Goal: Task Accomplishment & Management: Manage account settings

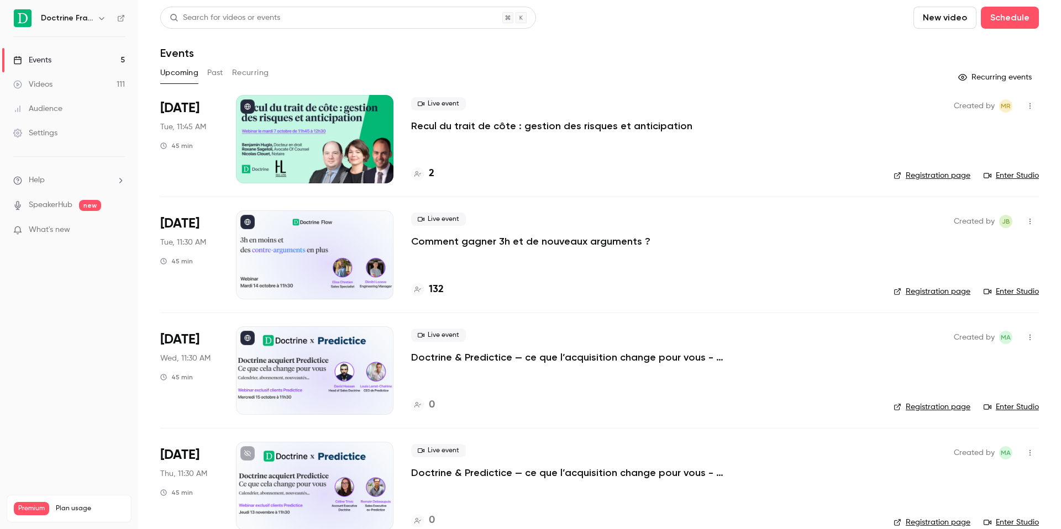
click at [102, 18] on icon "button" at bounding box center [101, 18] width 9 height 9
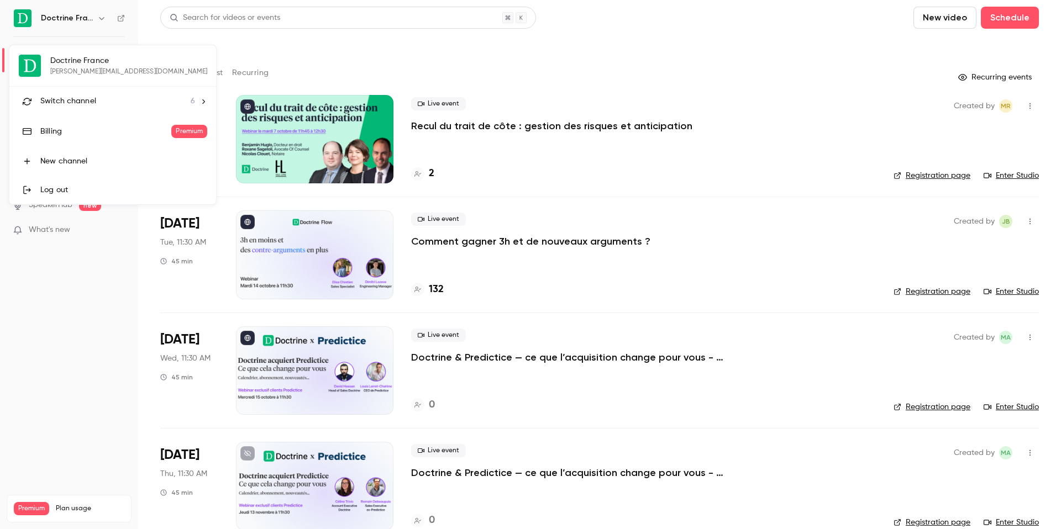
click at [98, 92] on li "Switch channel 6" at bounding box center [112, 101] width 207 height 29
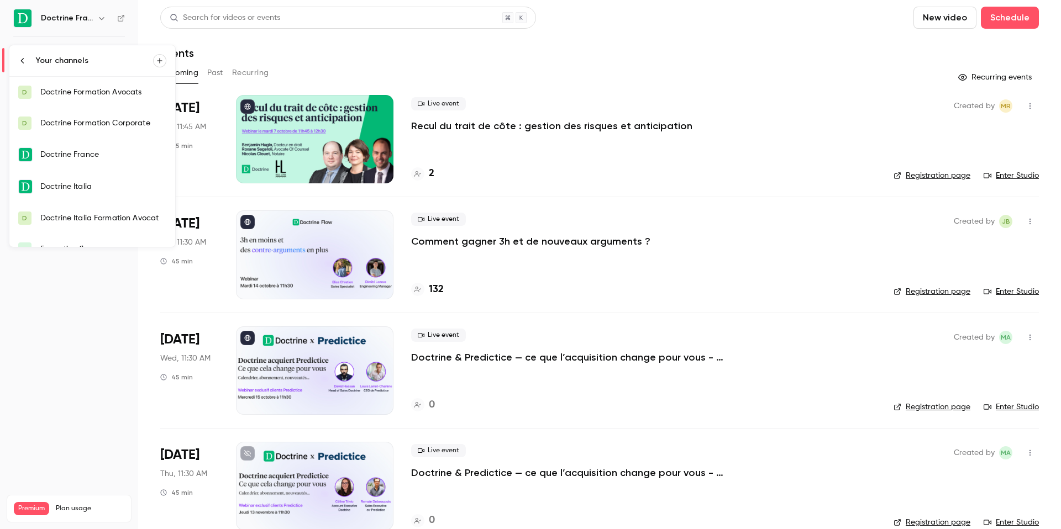
click at [103, 82] on link "D Doctrine Formation Avocats" at bounding box center [92, 92] width 166 height 31
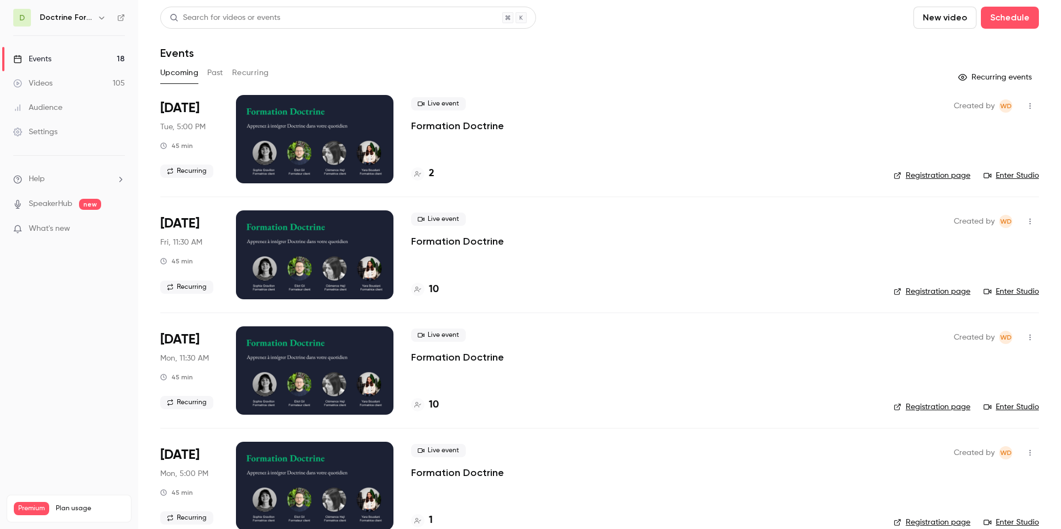
click at [103, 12] on button "button" at bounding box center [101, 17] width 13 height 13
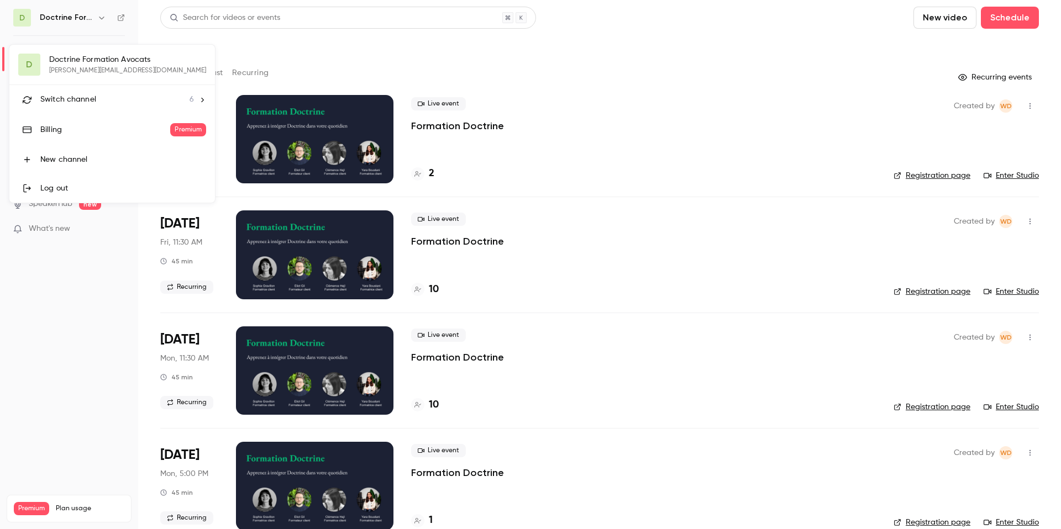
click at [69, 98] on span "Switch channel" at bounding box center [68, 100] width 56 height 12
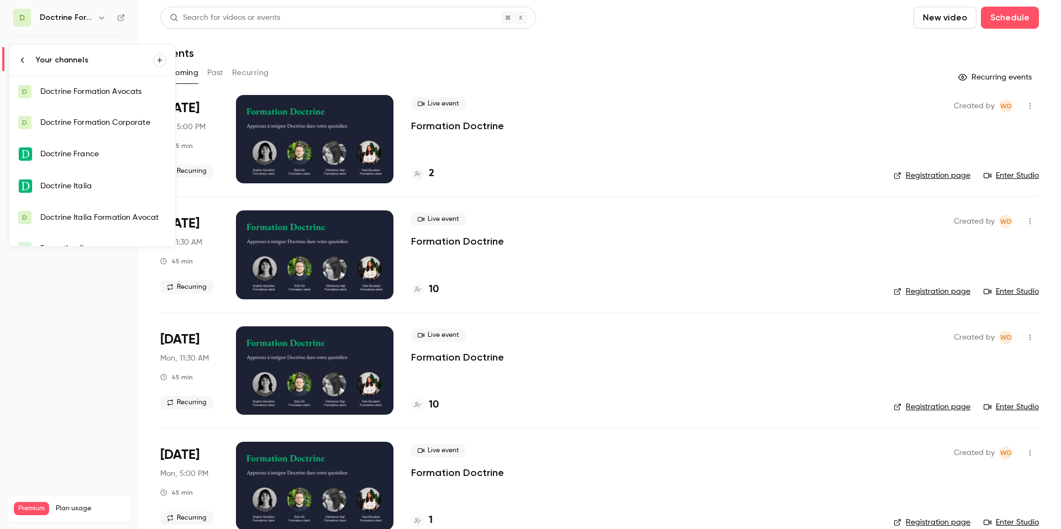
click at [344, 73] on div at bounding box center [530, 264] width 1061 height 529
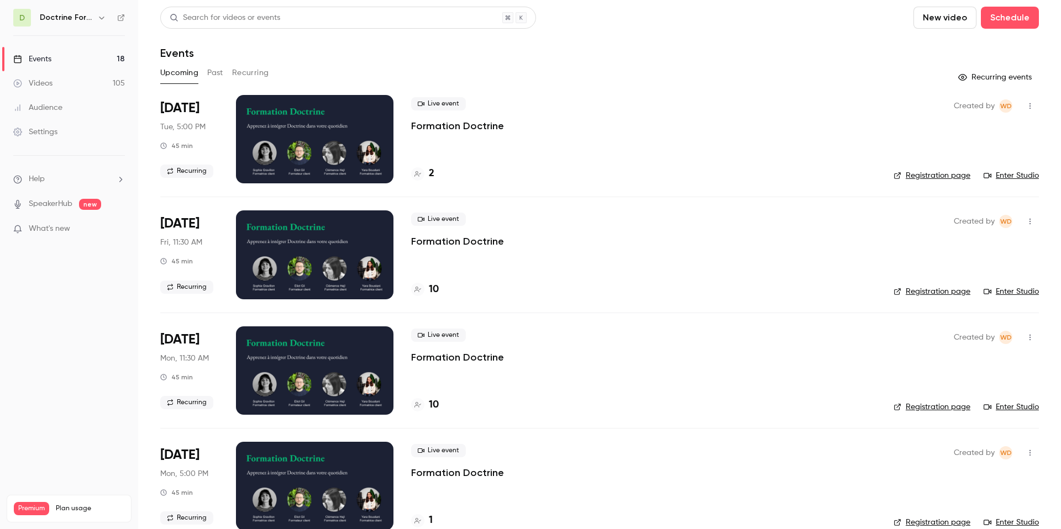
click at [100, 17] on icon "button" at bounding box center [101, 17] width 9 height 9
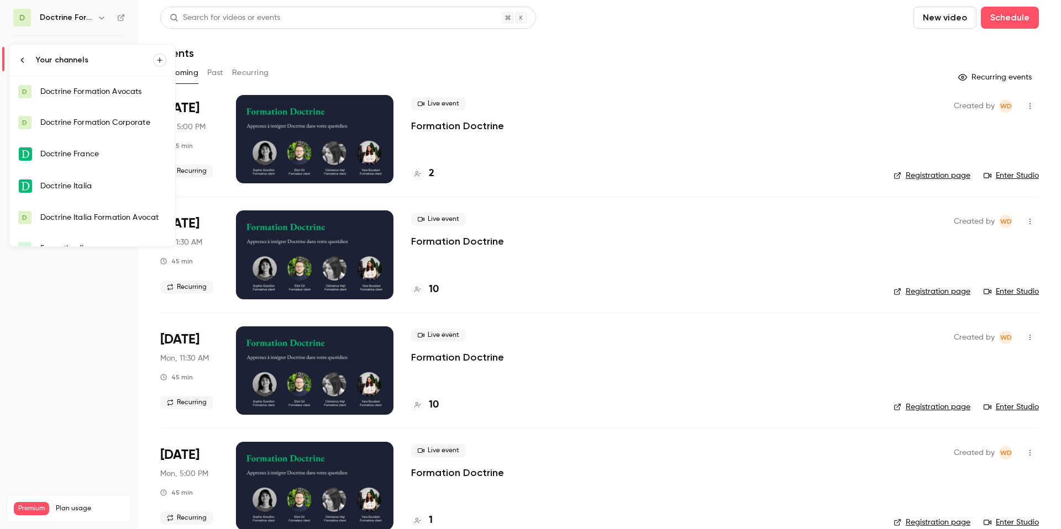
click at [101, 125] on div "Doctrine Formation Corporate" at bounding box center [103, 122] width 126 height 11
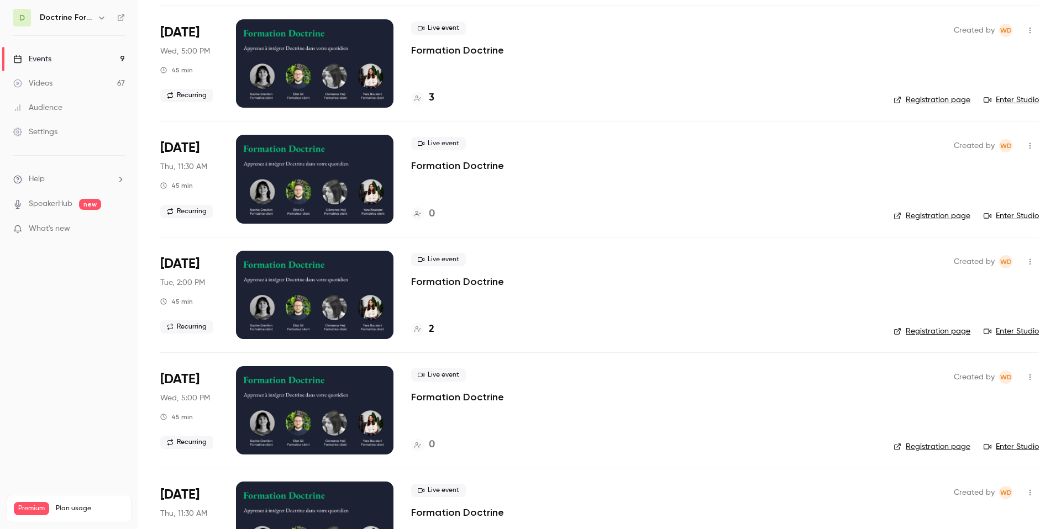
scroll to position [600, 0]
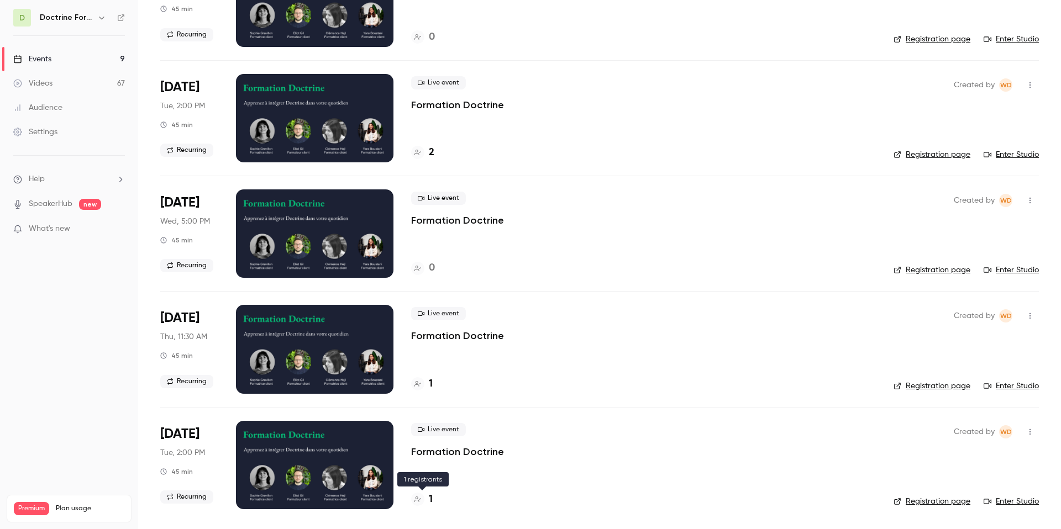
click at [427, 381] on div "1" at bounding box center [422, 499] width 22 height 15
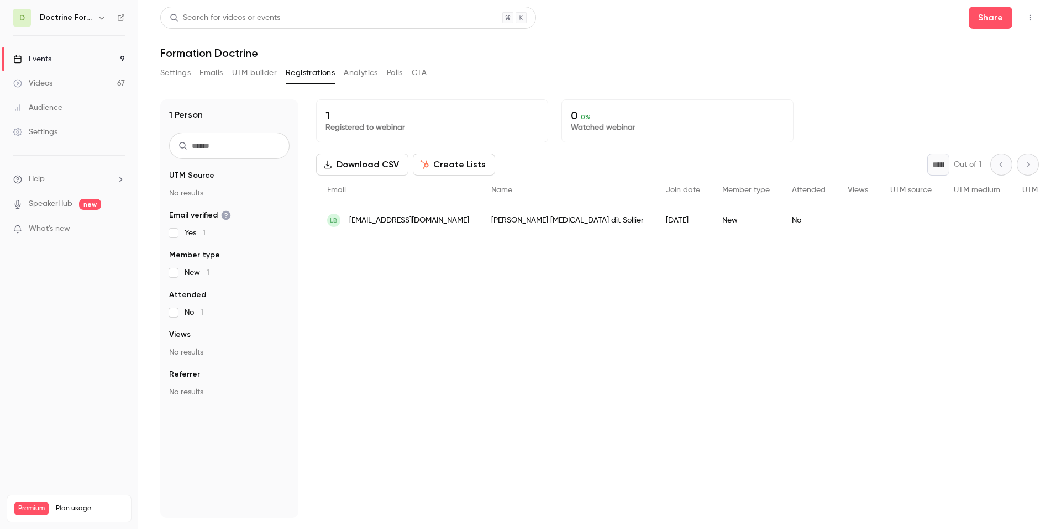
click at [414, 223] on span "[EMAIL_ADDRESS][DOMAIN_NAME]" at bounding box center [409, 221] width 120 height 12
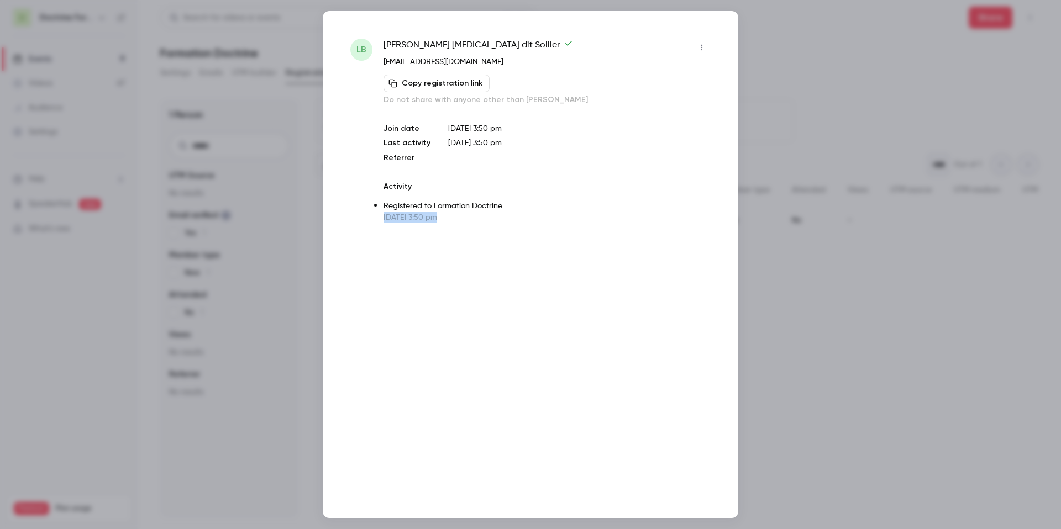
click at [446, 56] on p "[EMAIL_ADDRESS][DOMAIN_NAME]" at bounding box center [546, 62] width 327 height 12
copy link "[EMAIL_ADDRESS][DOMAIN_NAME]"
click at [713, 44] on div "LB [PERSON_NAME][MEDICAL_DATA] dit Sollier [EMAIL_ADDRESS][DOMAIN_NAME] Copy re…" at bounding box center [531, 264] width 416 height 507
click at [698, 46] on icon "button" at bounding box center [701, 48] width 9 height 8
click at [643, 101] on div "Remove registration" at bounding box center [659, 104] width 84 height 11
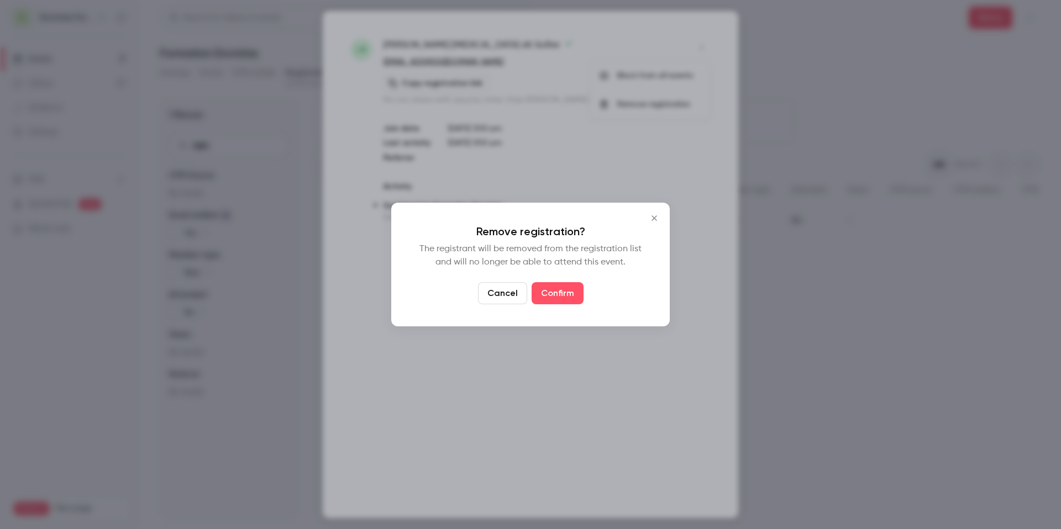
click at [561, 305] on div "Remove registration? The registrant will be removed from the registration list …" at bounding box center [530, 265] width 278 height 124
click at [565, 294] on button "Confirm" at bounding box center [558, 293] width 52 height 22
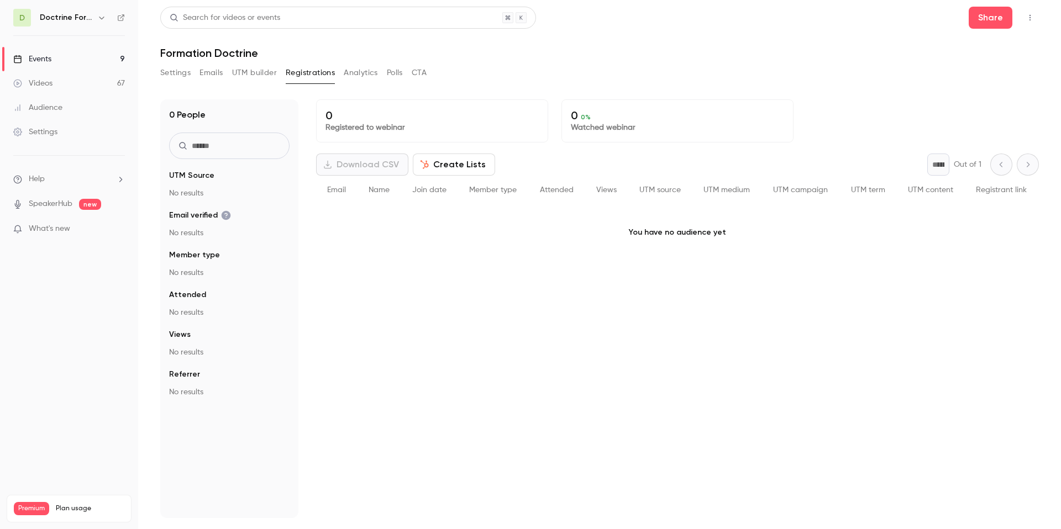
click at [86, 20] on h6 "Doctrine Formation Corporate" at bounding box center [66, 17] width 53 height 11
click at [98, 18] on icon "button" at bounding box center [101, 17] width 9 height 9
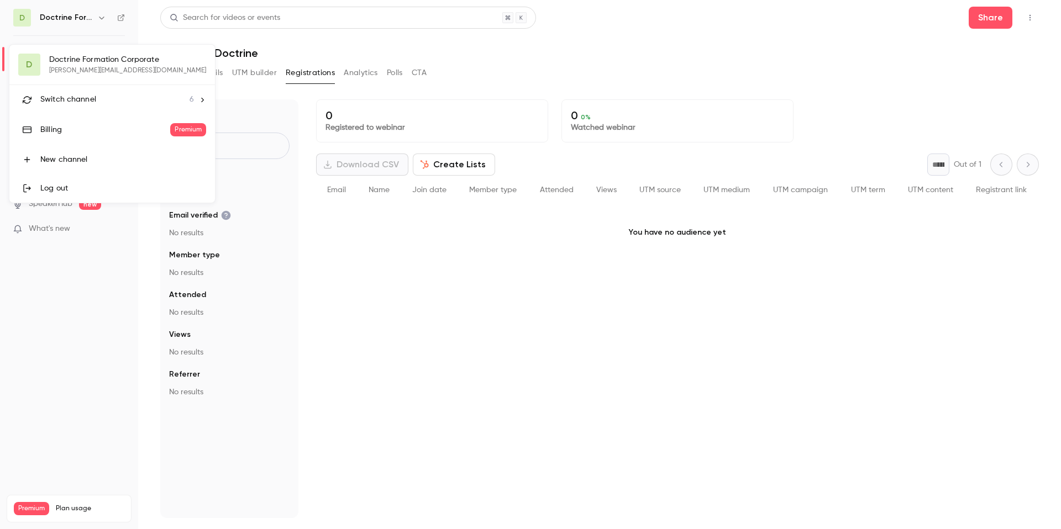
click at [101, 86] on li "Switch channel 6" at bounding box center [112, 99] width 206 height 29
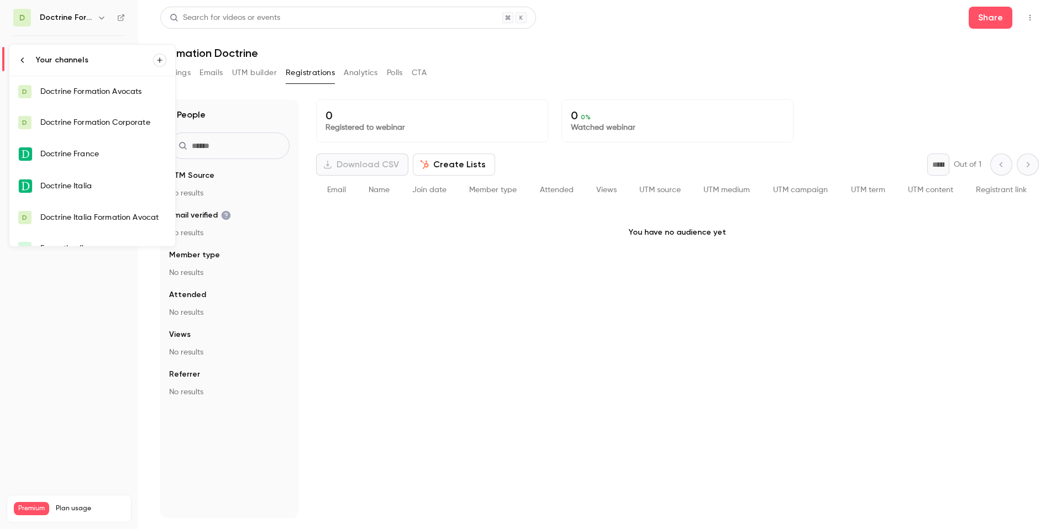
click at [94, 98] on link "D Doctrine Formation Avocats" at bounding box center [92, 91] width 166 height 31
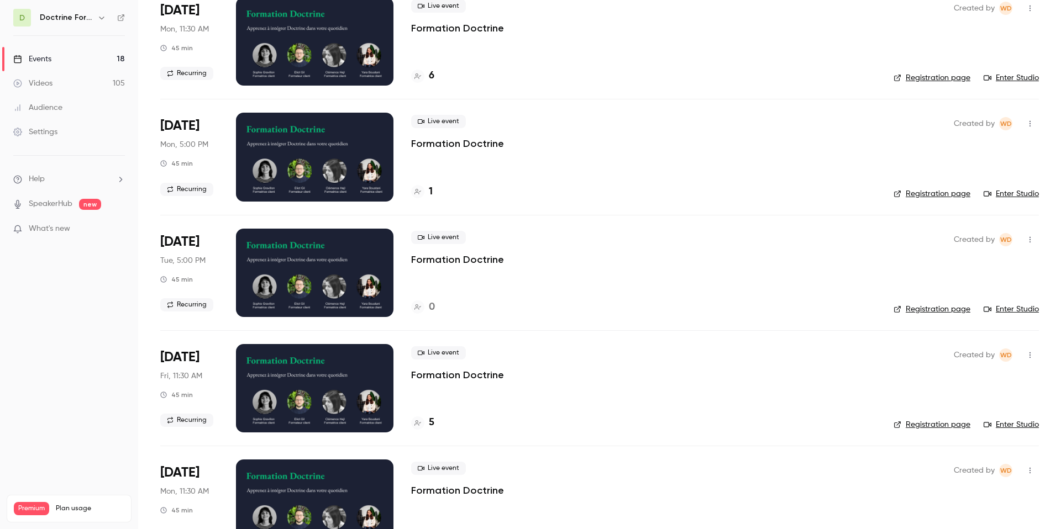
scroll to position [835, 0]
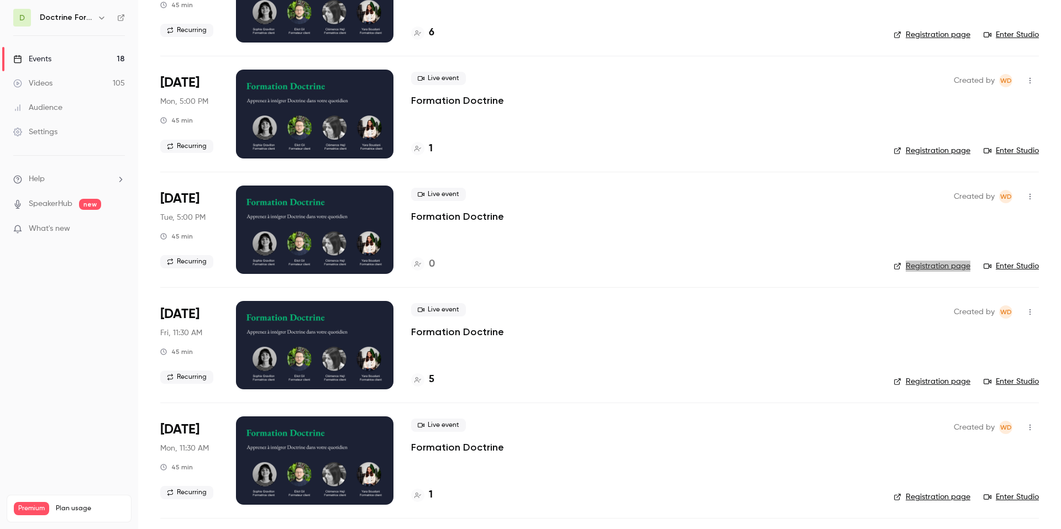
click at [486, 229] on div "Live event Formation Doctrine 0" at bounding box center [643, 230] width 465 height 88
